Goal: Information Seeking & Learning: Learn about a topic

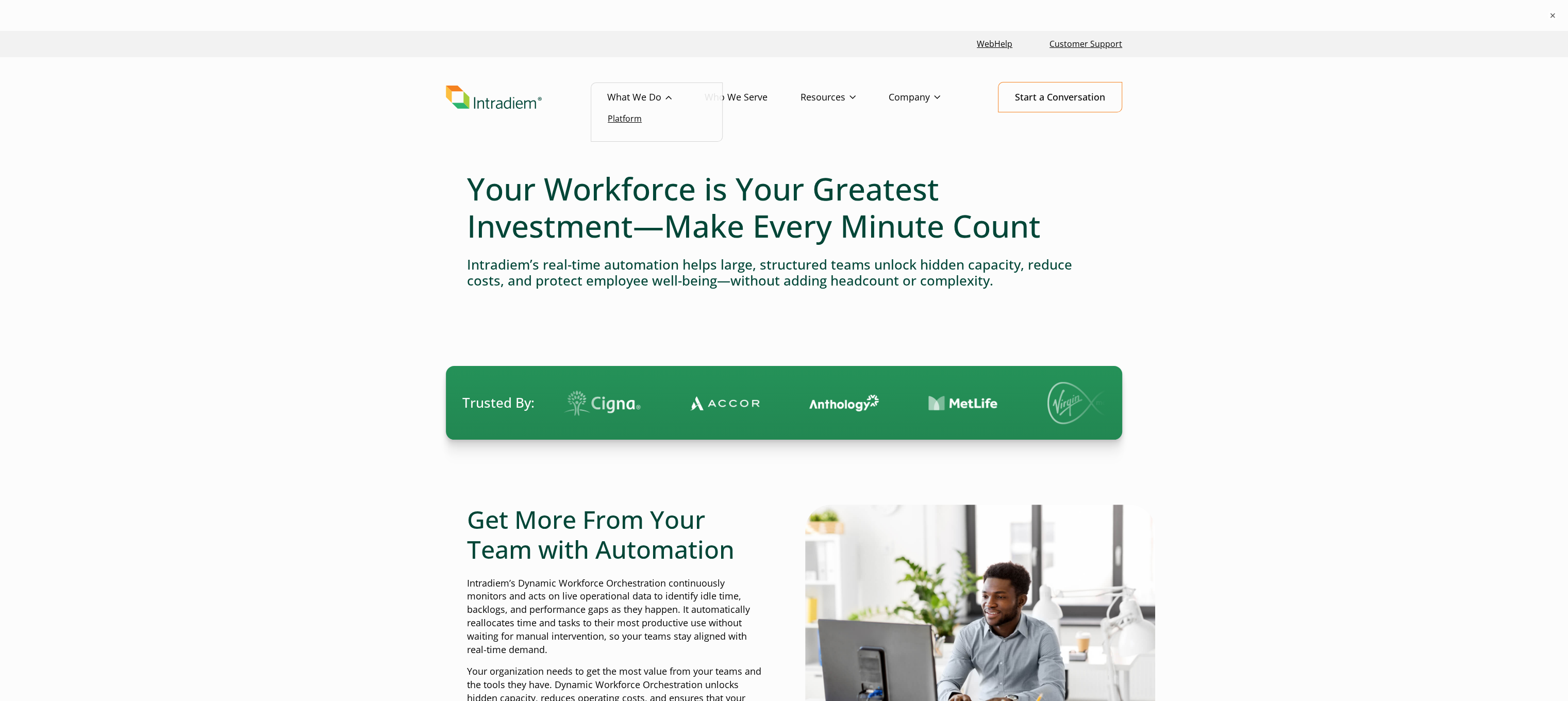
click at [632, 120] on link "Platform" at bounding box center [625, 119] width 34 height 11
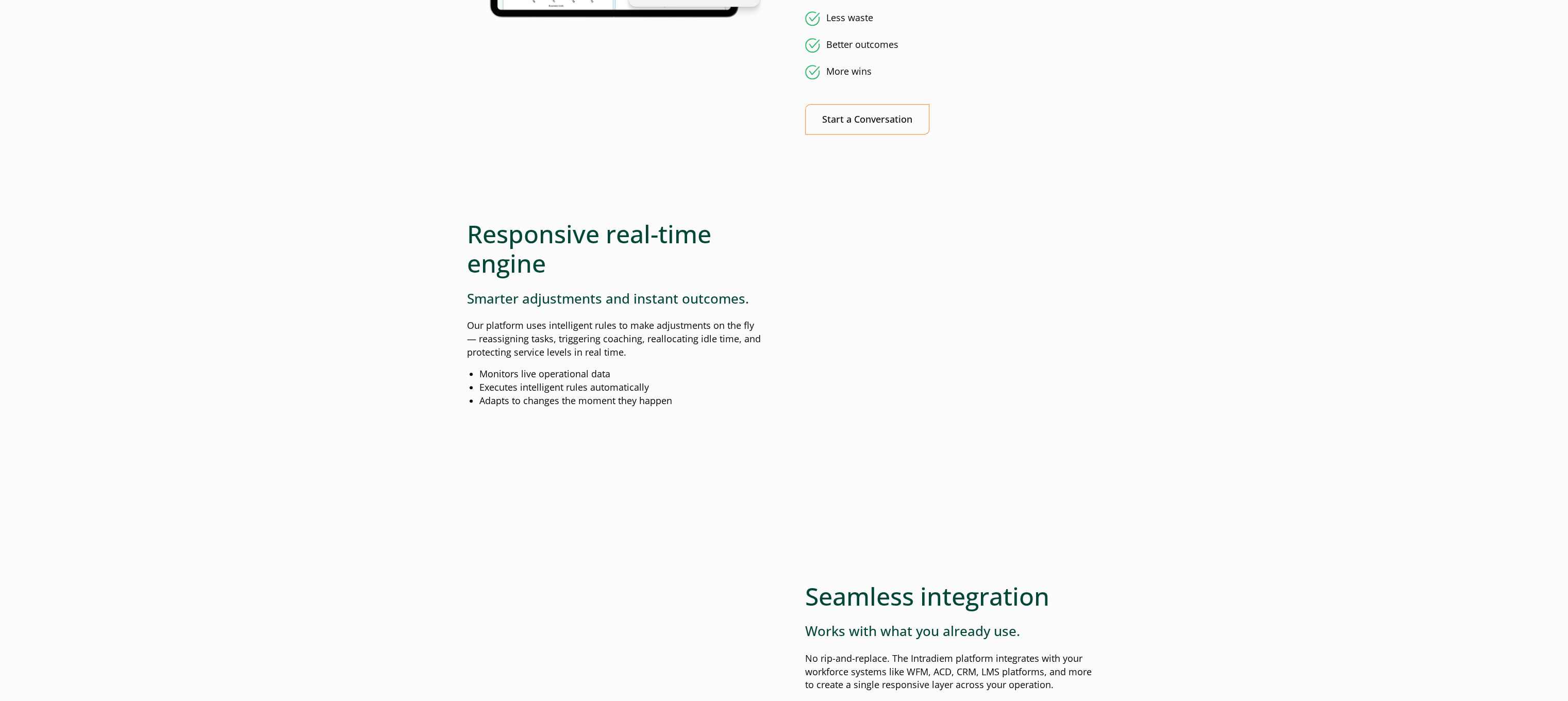
scroll to position [928, 0]
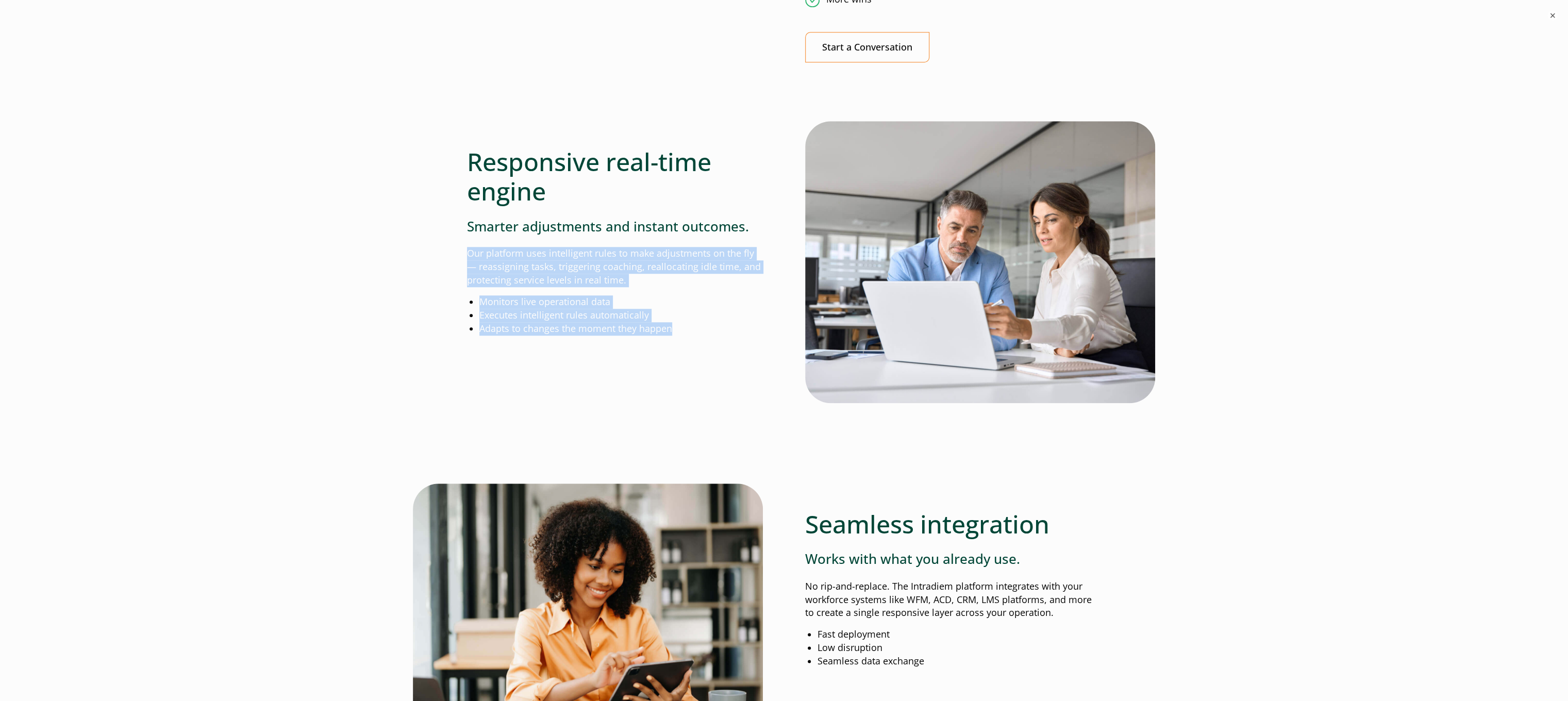
drag, startPoint x: 467, startPoint y: 250, endPoint x: 674, endPoint y: 330, distance: 221.9
click at [674, 330] on div "Responsive real-time engine Smarter adjustments and instant outcomes. Our platf…" at bounding box center [614, 229] width 296 height 215
copy div "Our platform uses intelligent rules to make adjustments on the fly— reassigning…"
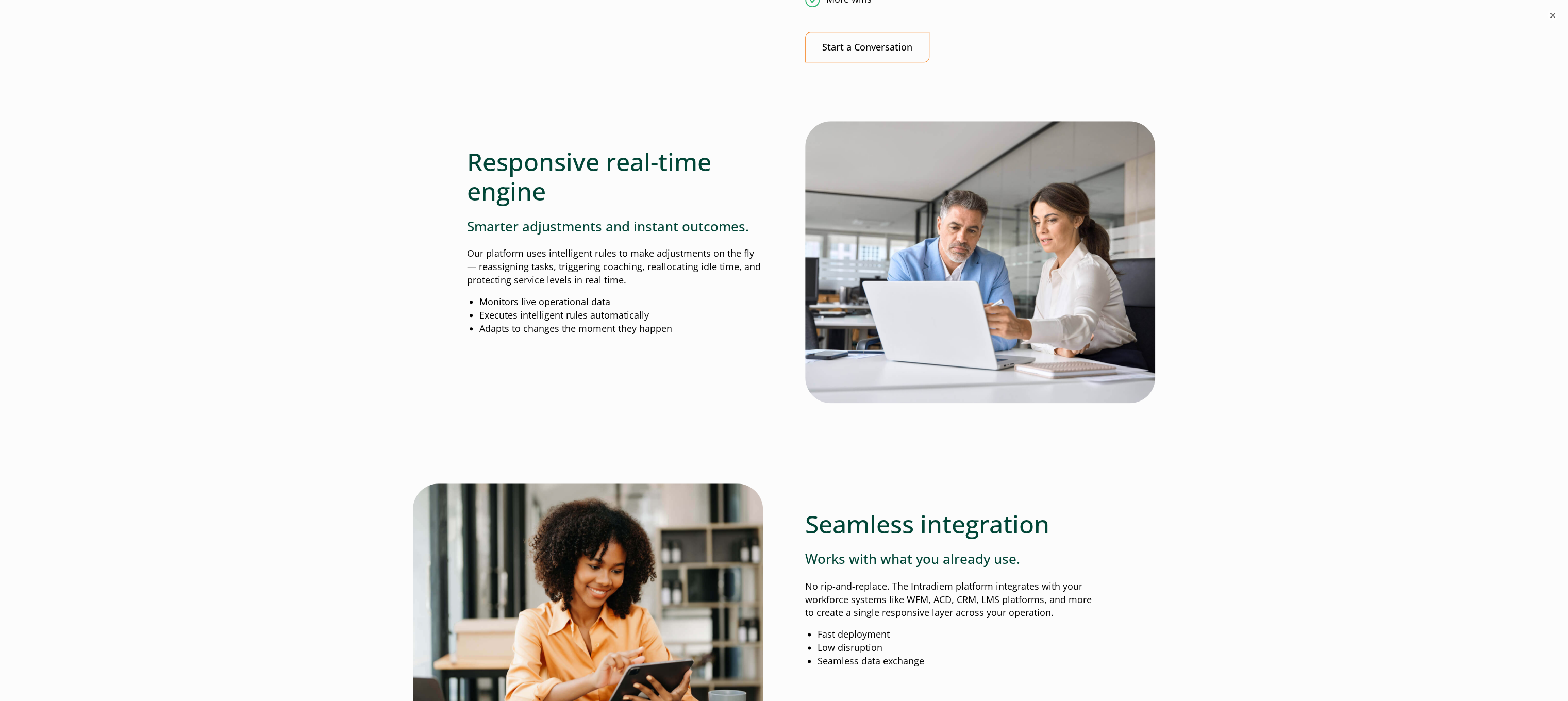
click at [517, 168] on h2 "Responsive real-time engine" at bounding box center [614, 176] width 296 height 59
click at [546, 219] on h3 "Smarter adjustments and instant outcomes." at bounding box center [614, 227] width 296 height 16
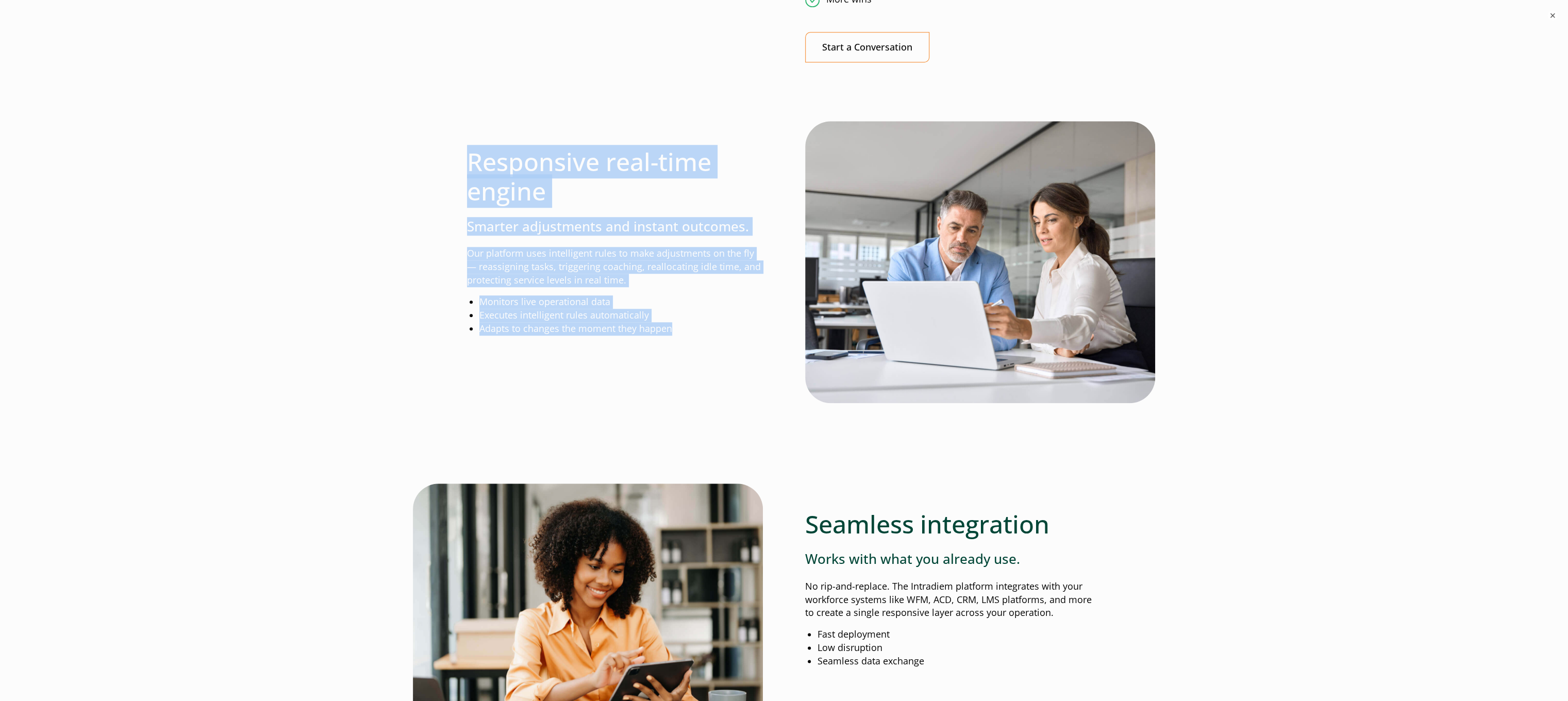
drag, startPoint x: 685, startPoint y: 338, endPoint x: 436, endPoint y: 152, distance: 310.8
copy div "Responsive real-time engine Smarter adjustments and instant outcomes. Our platf…"
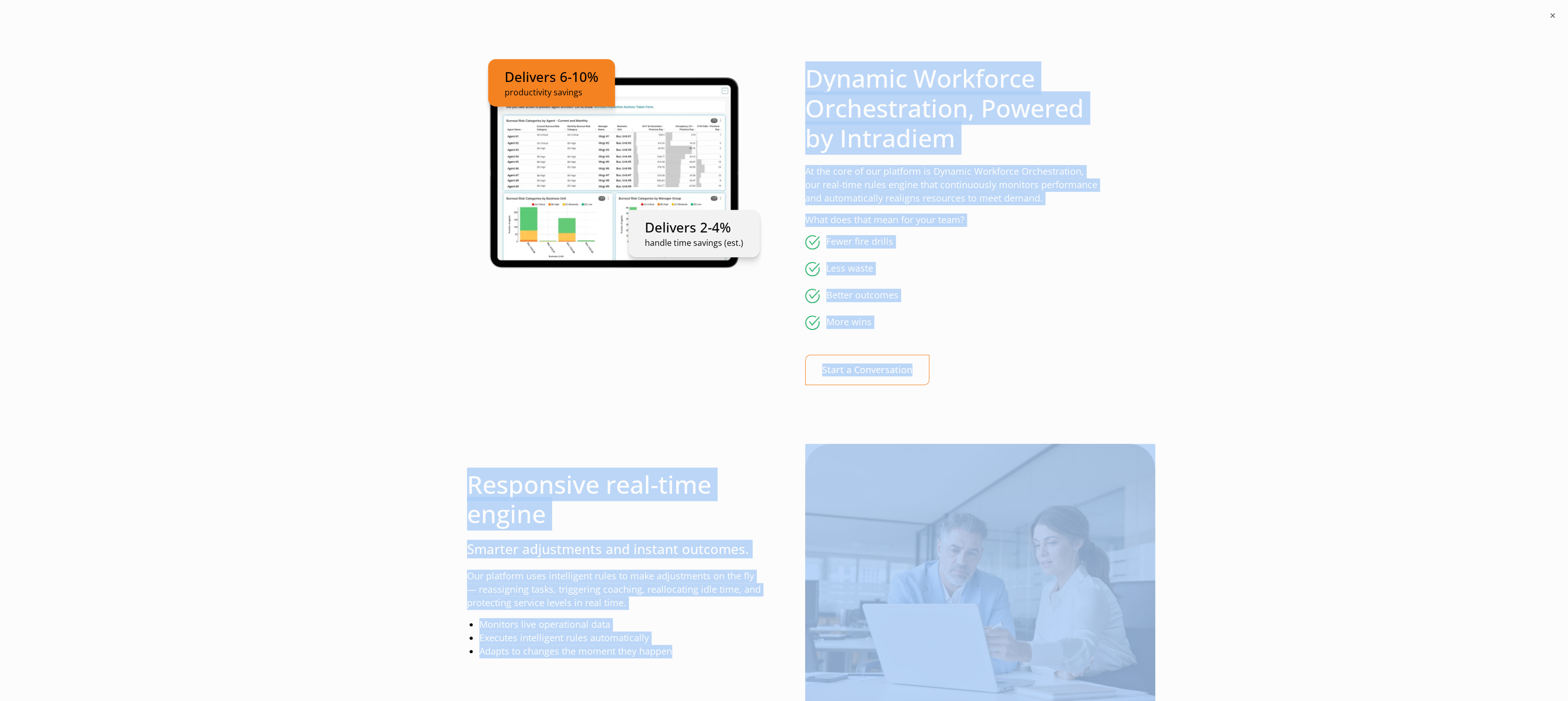
scroll to position [798, 0]
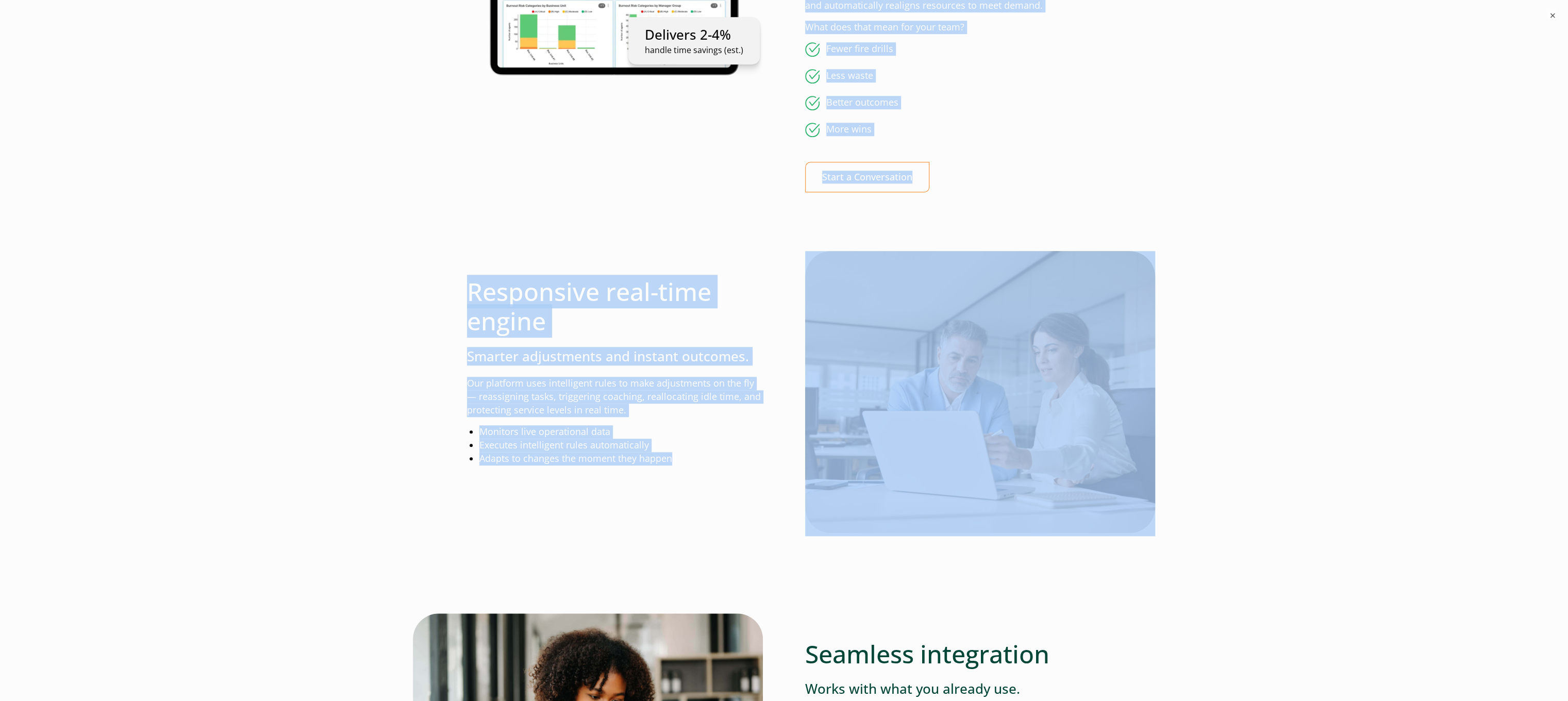
drag, startPoint x: 811, startPoint y: 162, endPoint x: 722, endPoint y: 470, distance: 320.6
copy div "Dynamic Workforce Orchestration, Powered by Intradiem At the core of our platfo…"
